Goal: Task Accomplishment & Management: Manage account settings

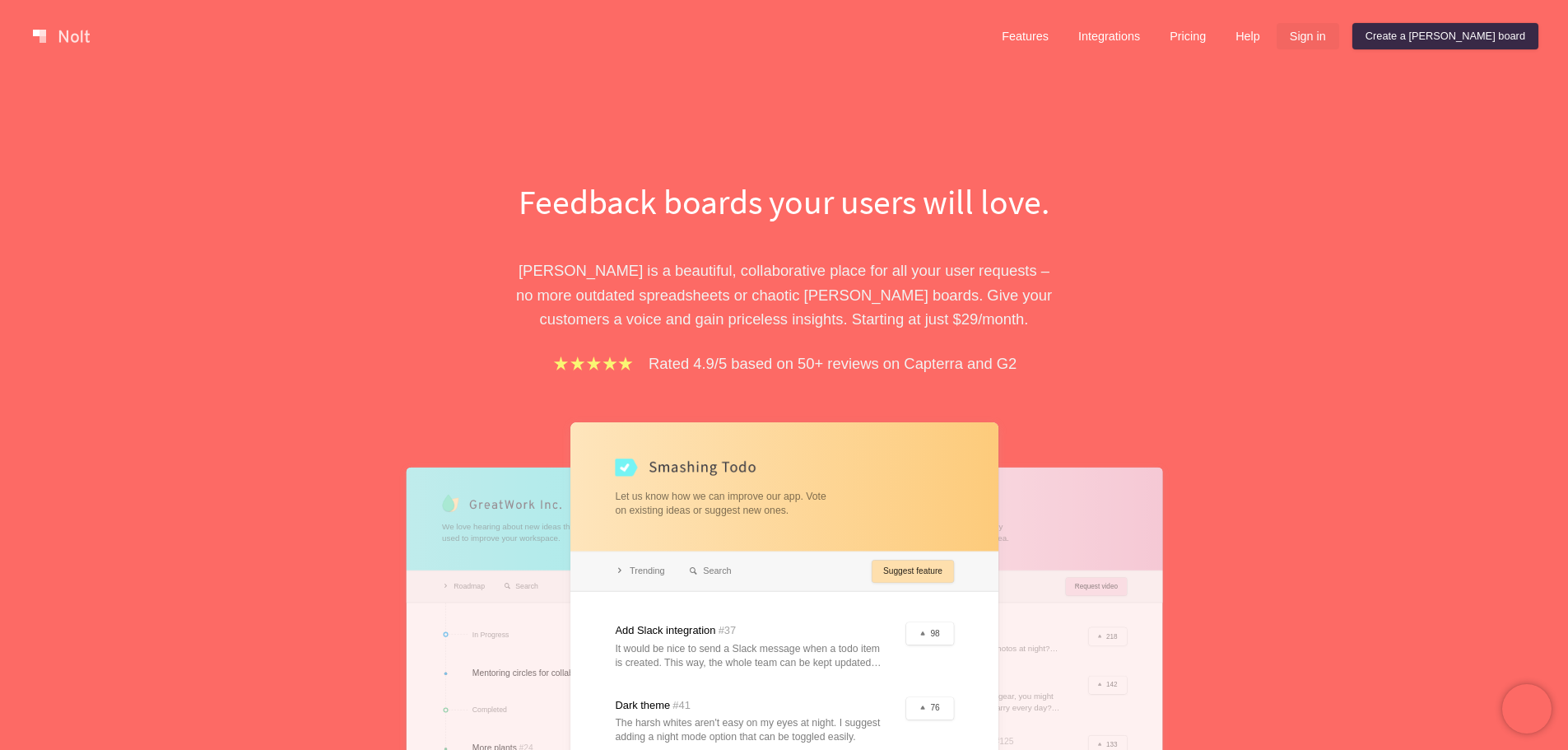
click at [1339, 32] on link "Sign in" at bounding box center [1307, 35] width 62 height 26
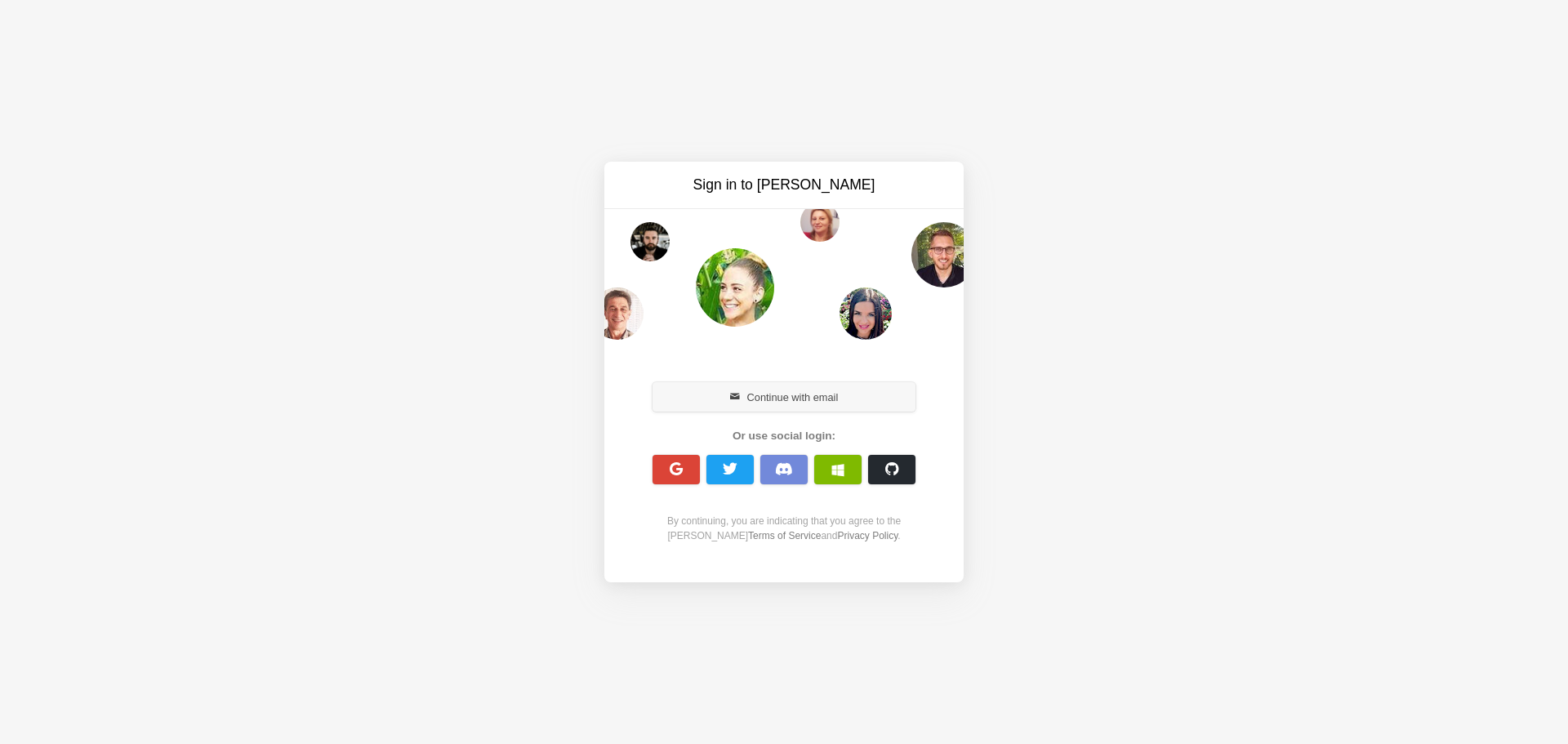
click at [807, 386] on button "Continue with email" at bounding box center [783, 397] width 263 height 30
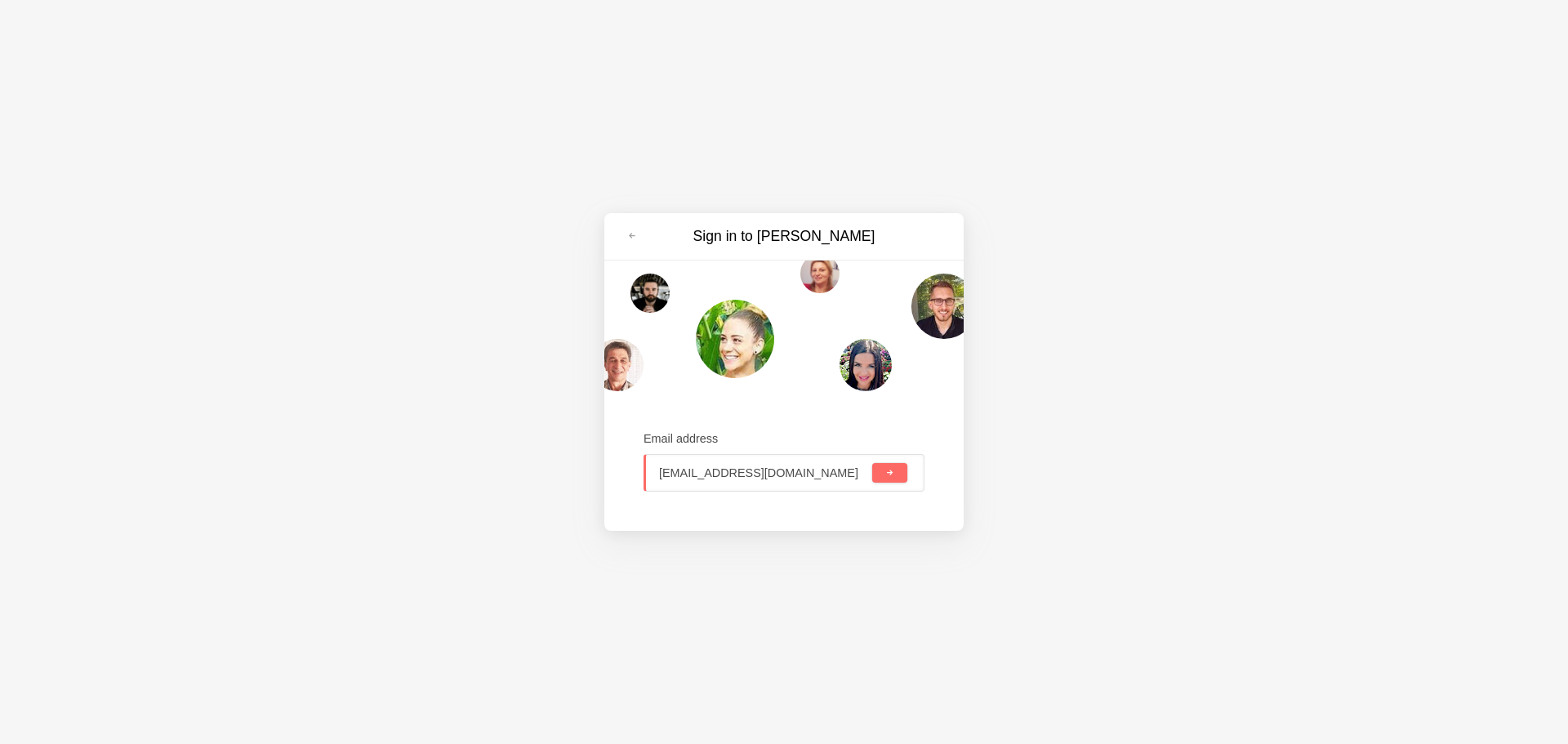
type input "[EMAIL_ADDRESS][DOMAIN_NAME]"
click at [872, 464] on button "submit" at bounding box center [889, 474] width 35 height 20
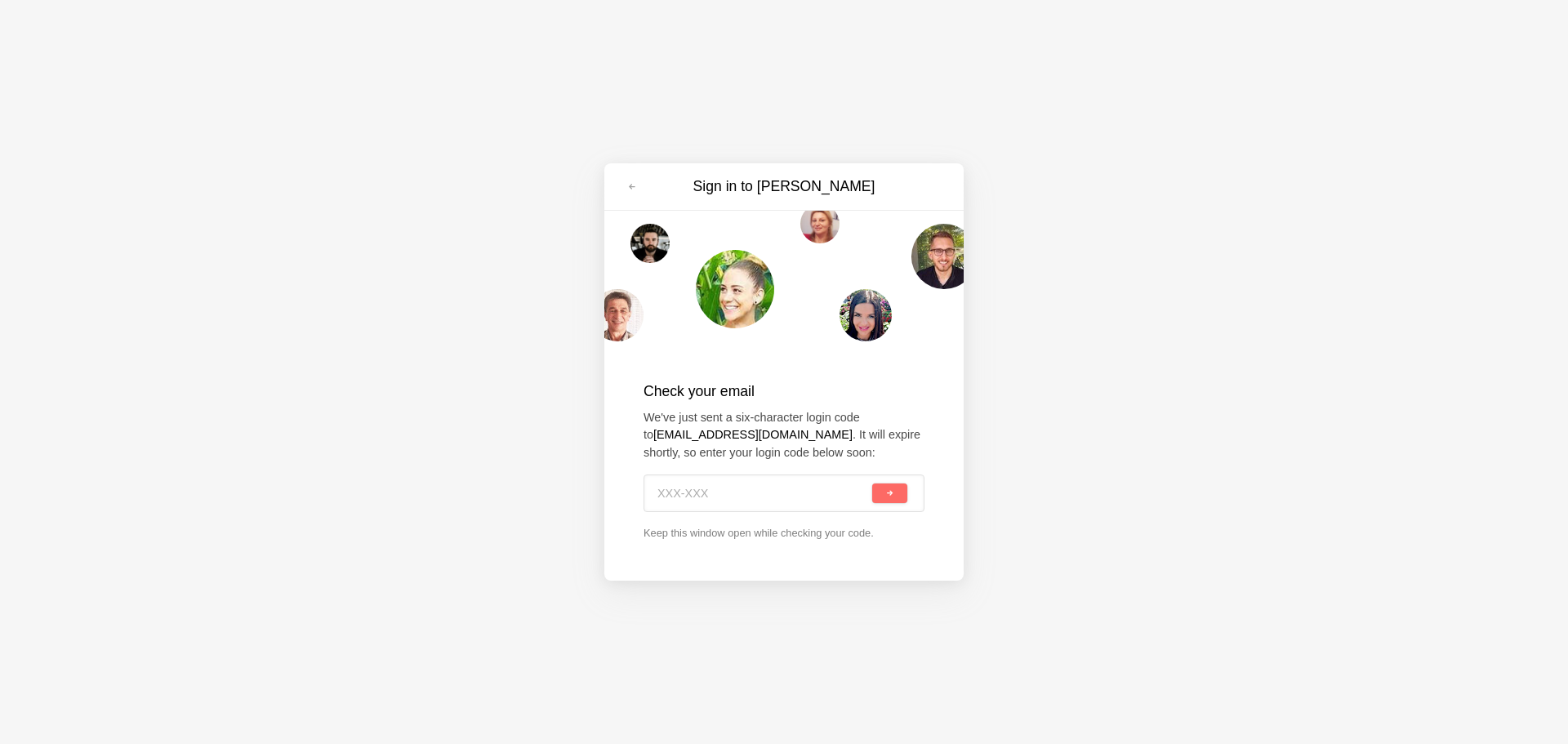
click at [219, 421] on div "Sign in to [PERSON_NAME] Check your email We've just sent a six-character login…" at bounding box center [784, 372] width 1568 height 744
click at [686, 496] on input at bounding box center [762, 493] width 211 height 36
paste input "GC4-65C"
type input "GC4-65C"
click at [885, 500] on button "submit" at bounding box center [889, 493] width 35 height 20
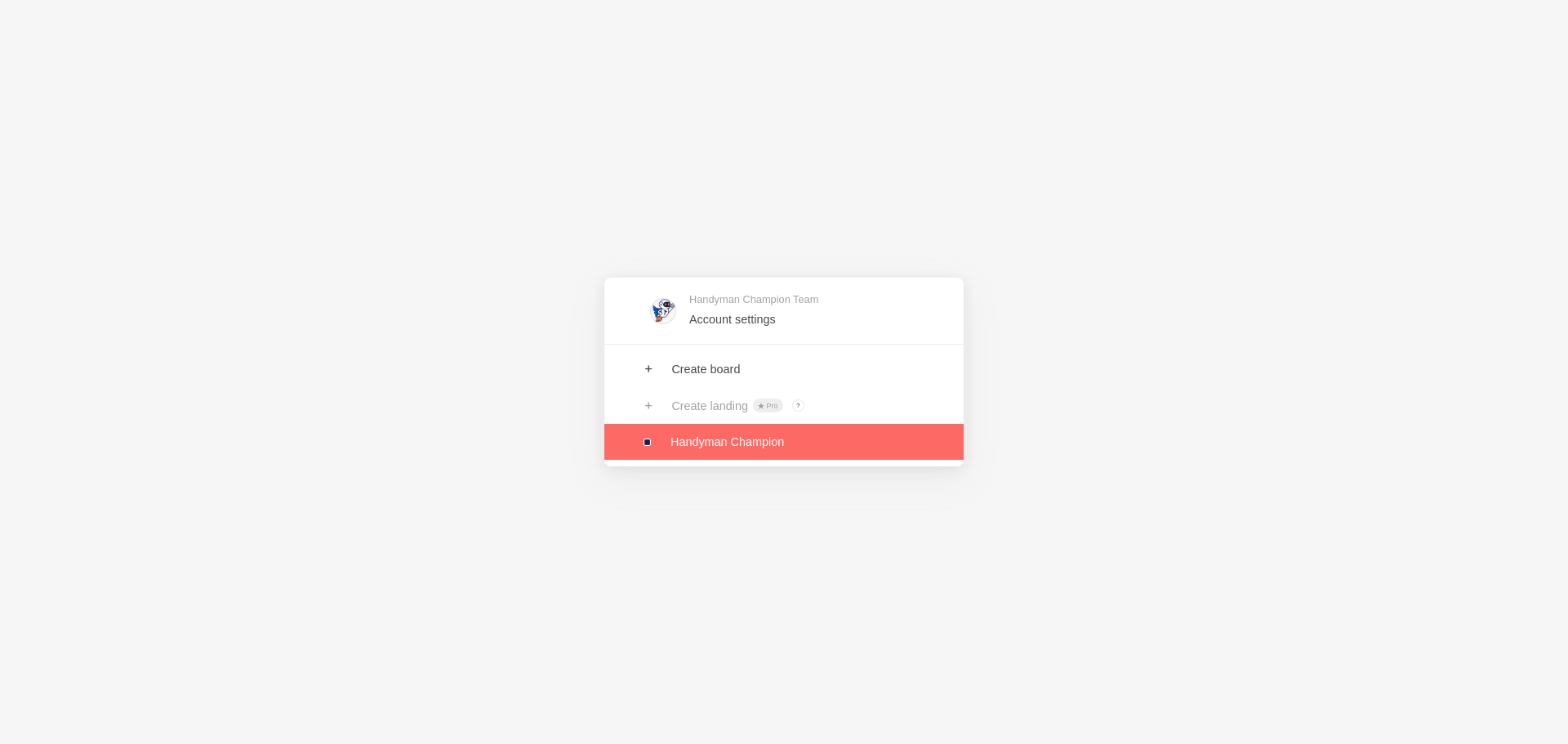
click at [706, 446] on link at bounding box center [784, 442] width 359 height 36
